Goal: Navigation & Orientation: Find specific page/section

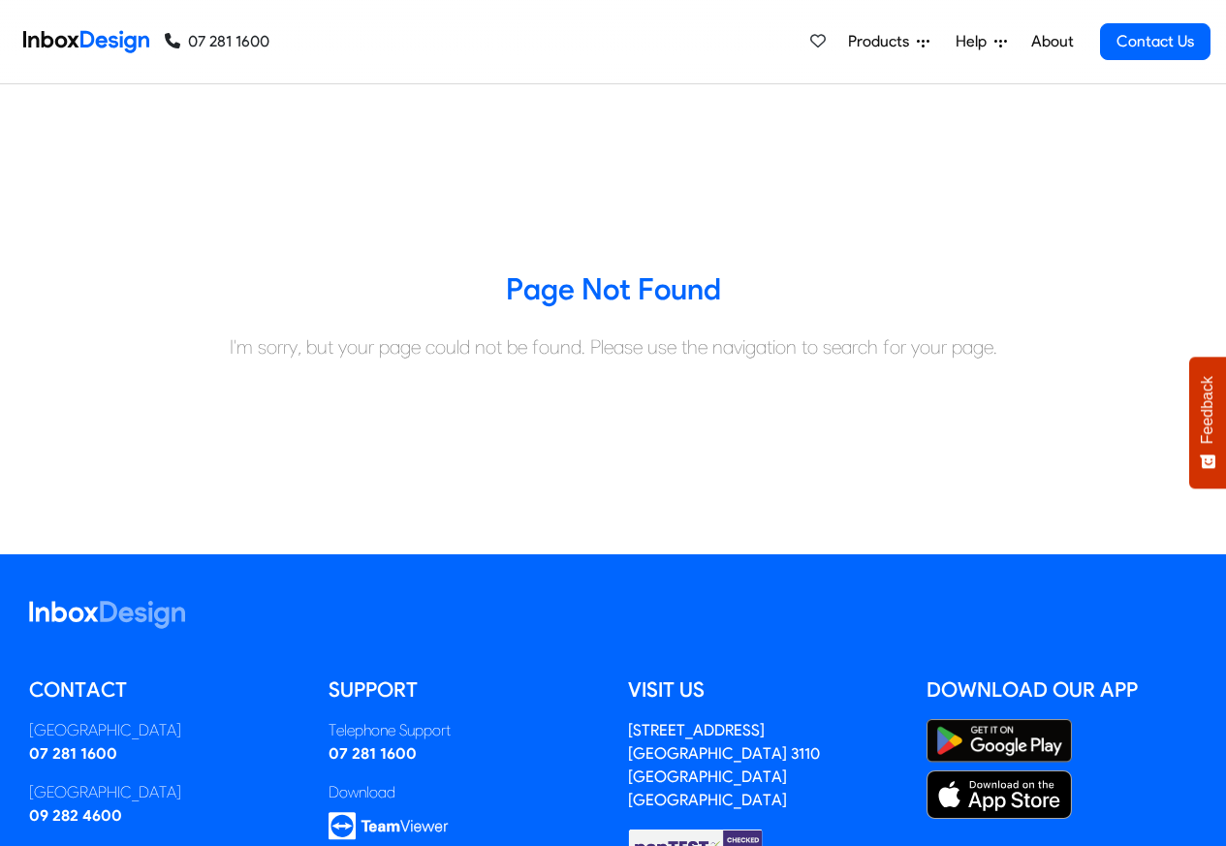
click at [872, 42] on span "Products" at bounding box center [882, 41] width 69 height 23
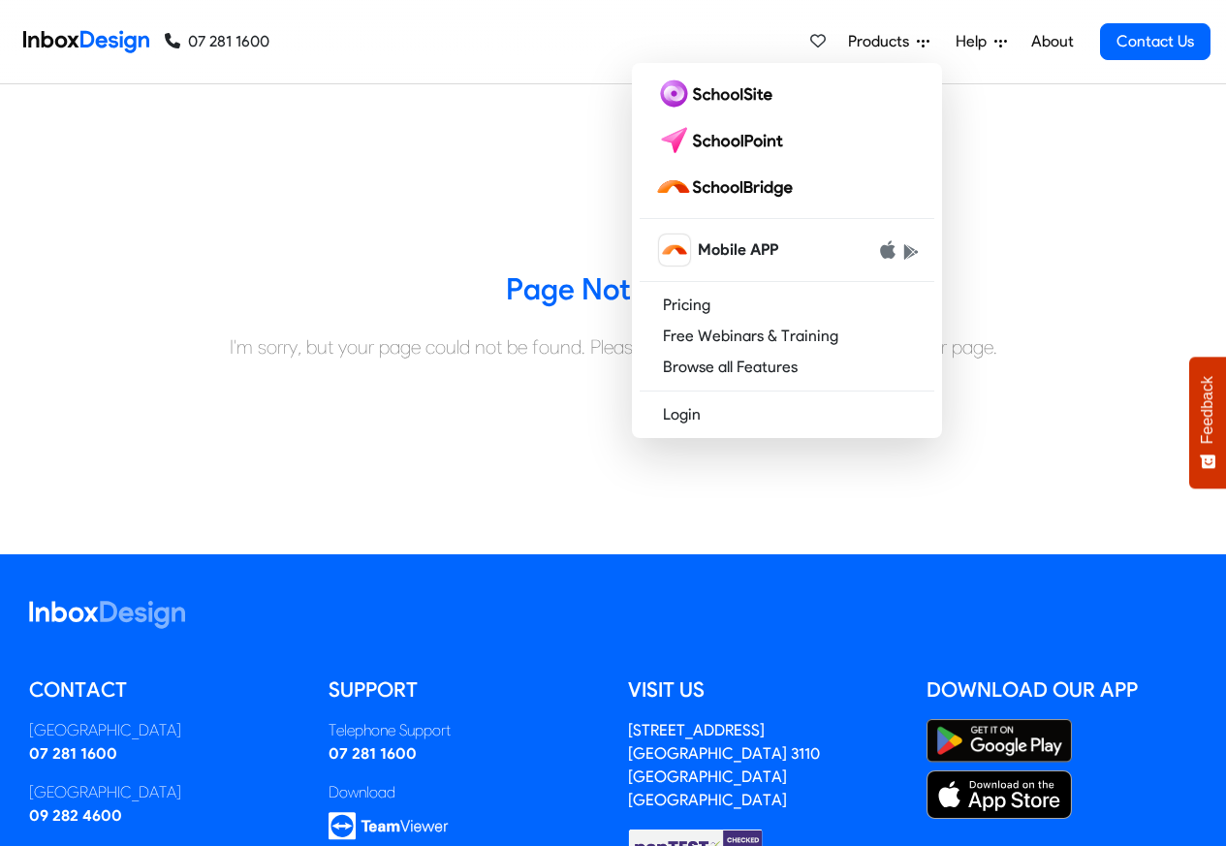
click at [1052, 42] on link "About" at bounding box center [1051, 41] width 53 height 39
